Goal: Information Seeking & Learning: Understand process/instructions

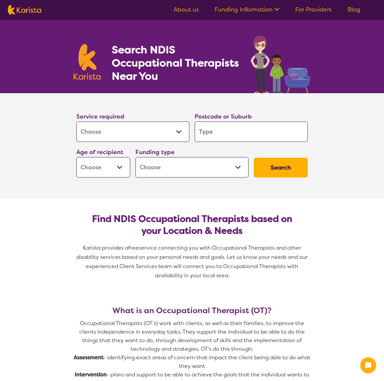
select select "[MEDICAL_DATA]"
click at [129, 130] on select "Allied Health Assistant Assessment ([MEDICAL_DATA] or [MEDICAL_DATA]) Behaviour…" at bounding box center [132, 131] width 113 height 20
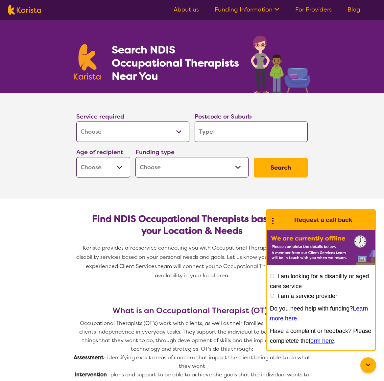
click at [76, 121] on select "Allied Health Assistant Assessment ([MEDICAL_DATA] or [MEDICAL_DATA]) Behaviour…" at bounding box center [132, 131] width 113 height 20
click at [227, 133] on input "search" at bounding box center [251, 131] width 113 height 20
type input "3030"
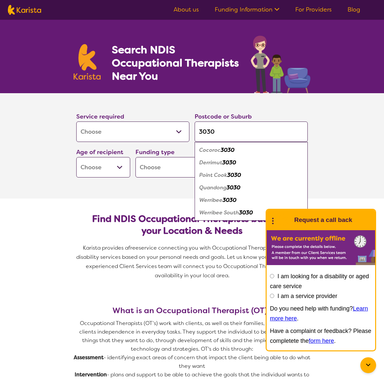
click at [108, 167] on select "Early Childhood - 0 to 9 Child - 10 to 11 Adolescent - 12 to 17 Adult - 18 to 6…" at bounding box center [103, 167] width 54 height 20
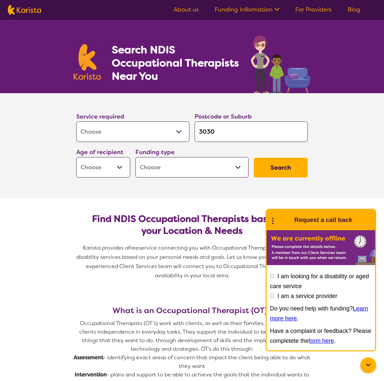
select select "EC"
click at [76, 157] on select "Early Childhood - 0 to 9 Child - 10 to 11 Adolescent - 12 to 17 Adult - 18 to 6…" at bounding box center [103, 167] width 54 height 20
select select "EC"
click at [163, 170] on select "Home Care Package (HCP) National Disability Insurance Scheme (NDIS) I don't know" at bounding box center [192, 167] width 113 height 20
click at [203, 170] on select "Home Care Package (HCP) National Disability Insurance Scheme (NDIS) I don't know" at bounding box center [192, 167] width 113 height 20
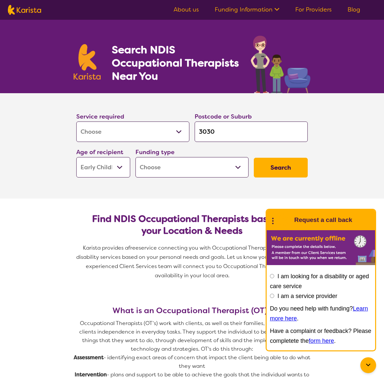
select select "NDIS"
click at [136, 157] on select "Home Care Package (HCP) National Disability Insurance Scheme (NDIS) I don't know" at bounding box center [192, 167] width 113 height 20
select select "NDIS"
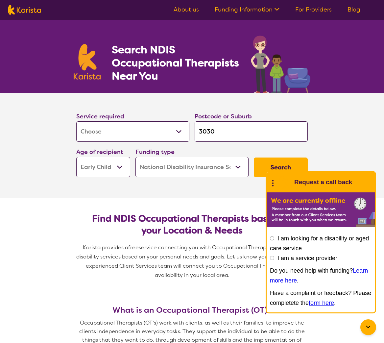
click at [217, 167] on select "Home Care Package (HCP) National Disability Insurance Scheme (NDIS) I don't know" at bounding box center [192, 167] width 113 height 20
select select "i-don-t-know"
click at [136, 157] on select "Home Care Package (HCP) National Disability Insurance Scheme (NDIS) I don't know" at bounding box center [192, 167] width 113 height 20
select select "i-don-t-know"
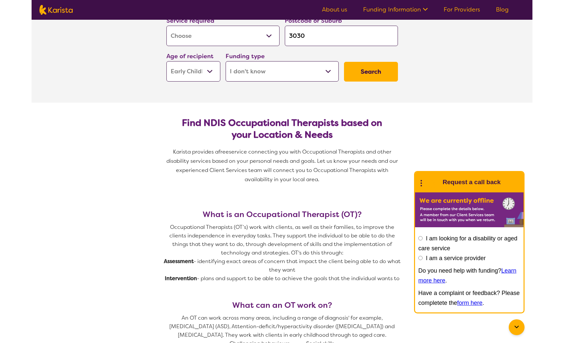
scroll to position [91, 0]
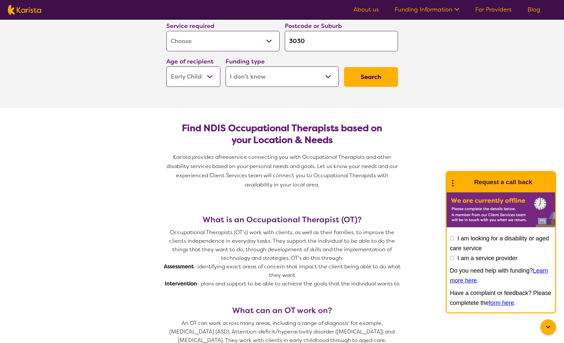
click at [332, 248] on p "Occupational Therapists (OT’s) work with clients, as well as their families, to…" at bounding box center [282, 245] width 237 height 34
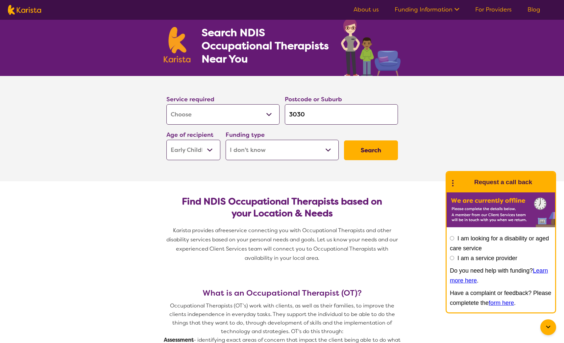
scroll to position [0, 0]
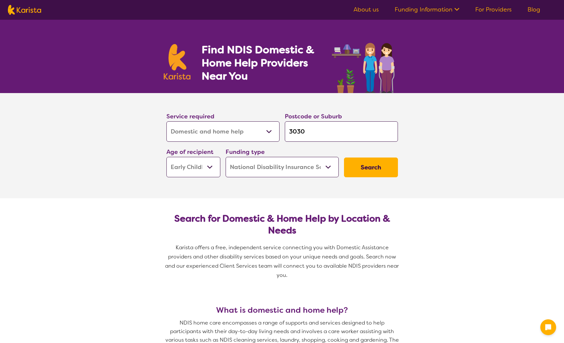
select select "Domestic and home help"
select select "EC"
select select "NDIS"
select select "Domestic and home help"
select select "EC"
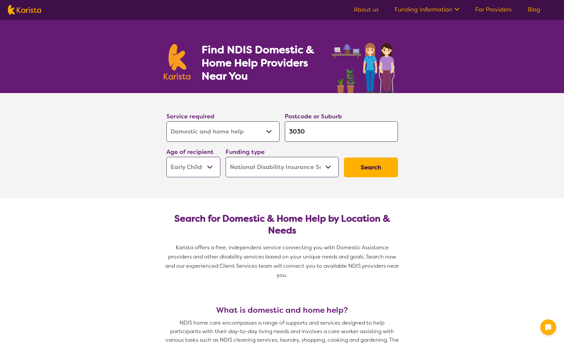
select select "NDIS"
click at [235, 136] on select "Allied Health Assistant Assessment ([MEDICAL_DATA] or [MEDICAL_DATA]) Behaviour…" at bounding box center [223, 131] width 113 height 20
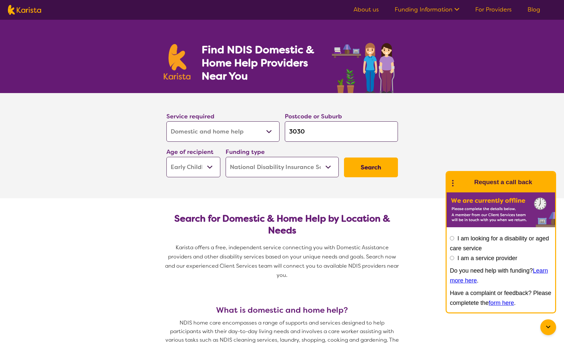
click at [167, 121] on select "Allied Health Assistant Assessment ([MEDICAL_DATA] or [MEDICAL_DATA]) Behaviour…" at bounding box center [223, 131] width 113 height 20
click at [244, 165] on select "Home Care Package (HCP) National Disability Insurance Scheme (NDIS) I don't know" at bounding box center [282, 167] width 113 height 20
select select "i-don-t-know"
click at [226, 157] on select "Home Care Package (HCP) National Disability Insurance Scheme (NDIS) I don't know" at bounding box center [282, 167] width 113 height 20
select select "i-don-t-know"
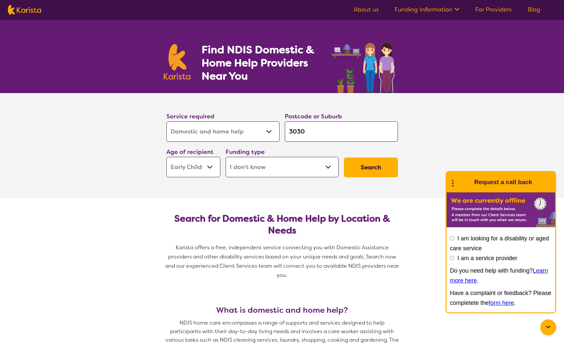
click at [356, 164] on button "Search" at bounding box center [371, 168] width 54 height 20
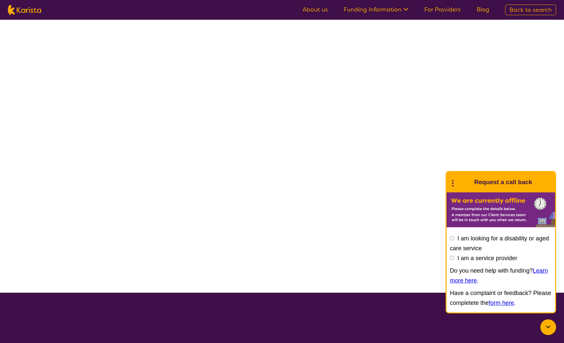
select select "Domestic and home help"
select select "EC"
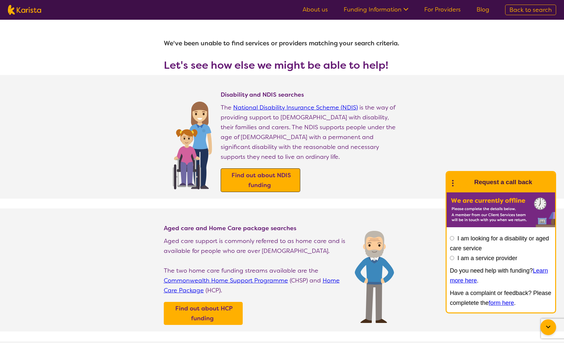
click at [254, 171] on b "Find out about NDIS funding" at bounding box center [262, 180] width 60 height 18
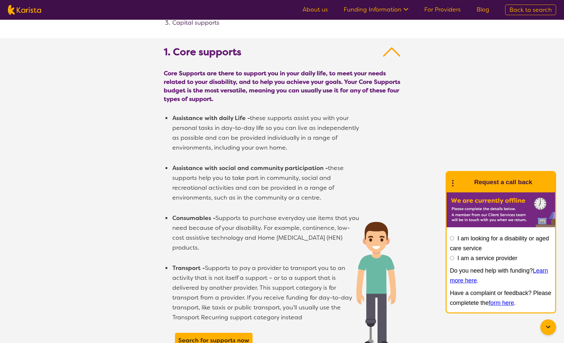
scroll to position [554, 0]
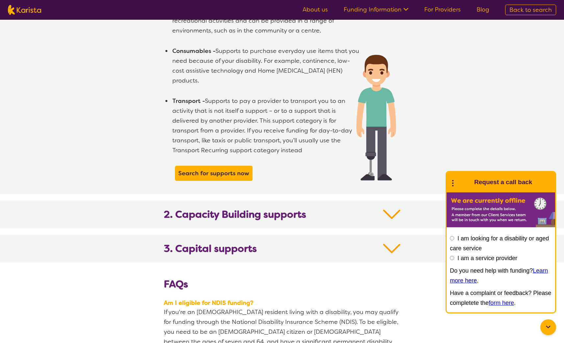
click at [219, 201] on section "2. Capacity Building supports" at bounding box center [282, 215] width 253 height 28
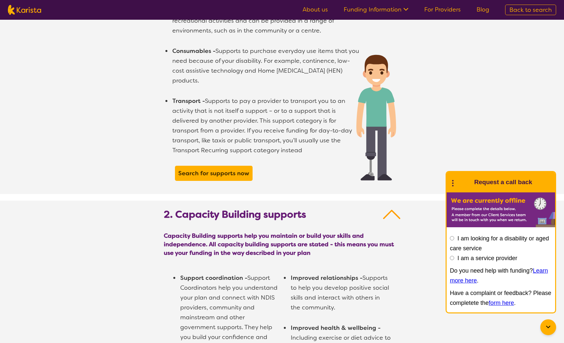
click at [225, 209] on b "2. Capacity Building supports" at bounding box center [235, 215] width 143 height 12
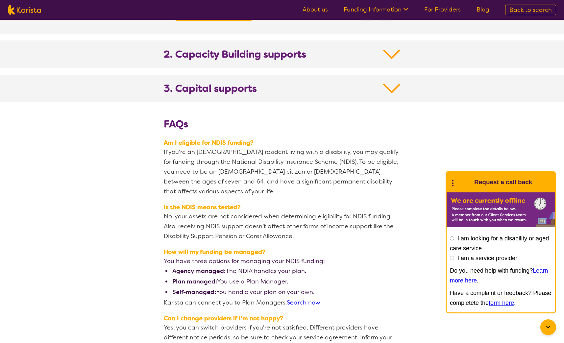
scroll to position [692, 0]
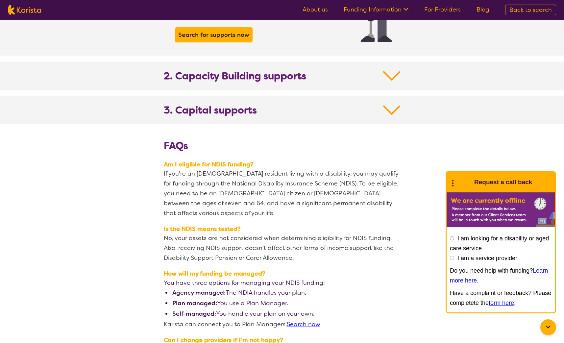
click at [225, 104] on b "3. Capital supports" at bounding box center [210, 110] width 93 height 12
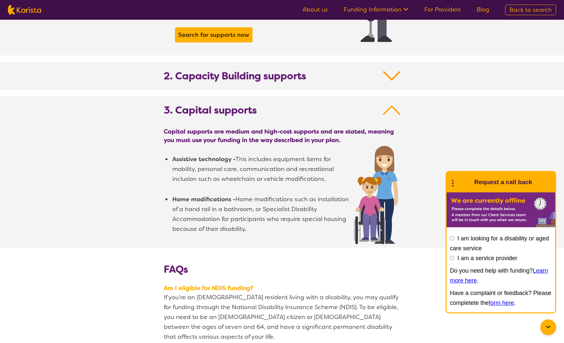
click at [221, 73] on h2 "2. Capacity Building supports" at bounding box center [282, 80] width 237 height 20
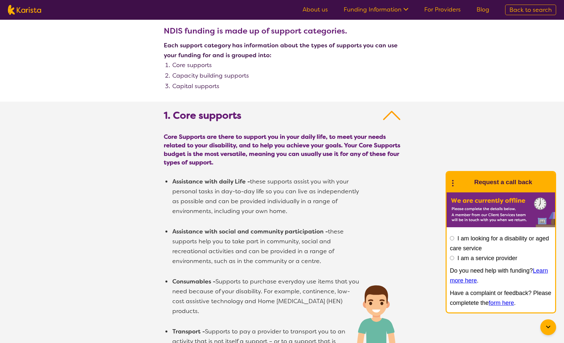
scroll to position [206, 0]
